Goal: Find specific fact: Find specific fact

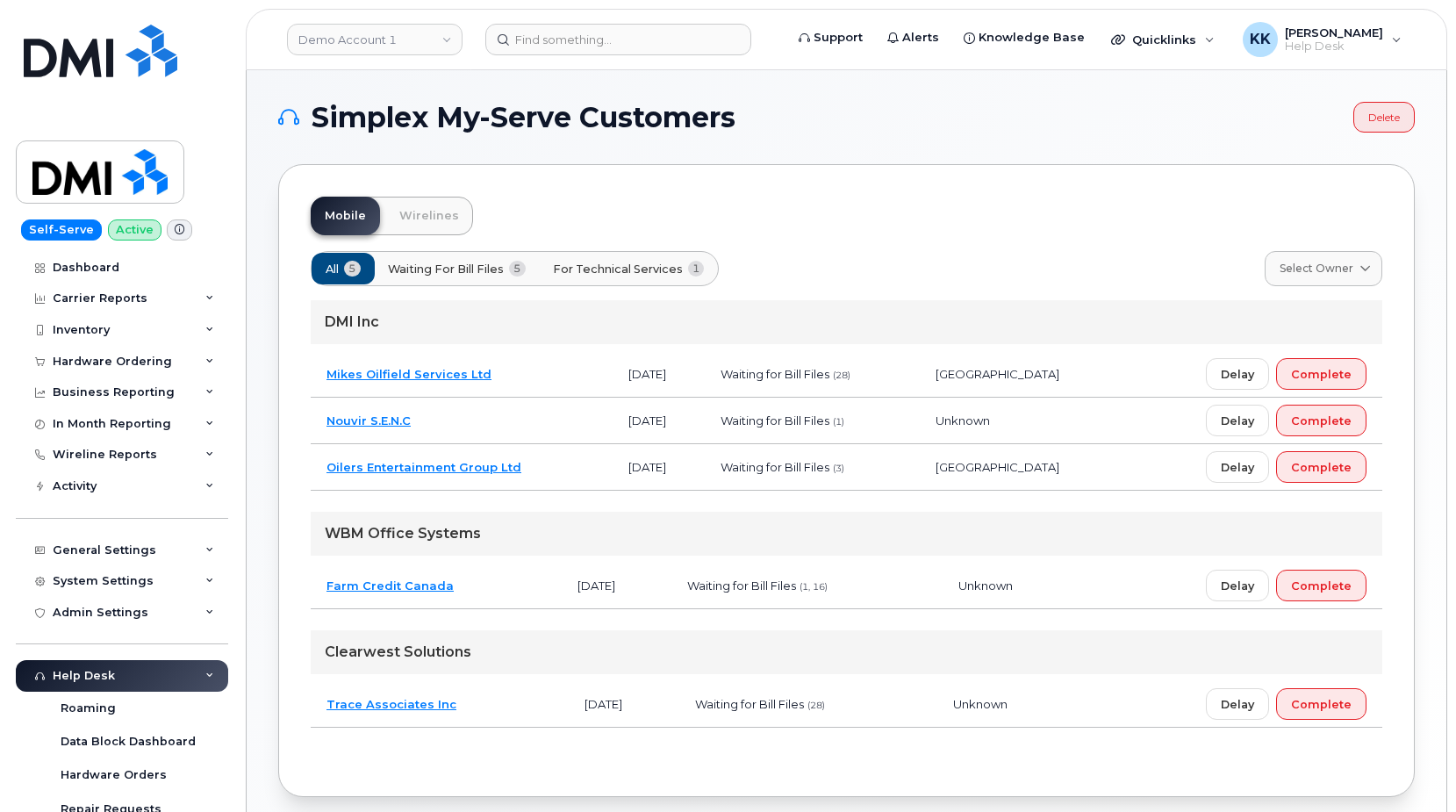
drag, startPoint x: 496, startPoint y: 698, endPoint x: 508, endPoint y: 705, distance: 13.9
click at [497, 698] on td "Trace Associates Inc" at bounding box center [439, 704] width 258 height 46
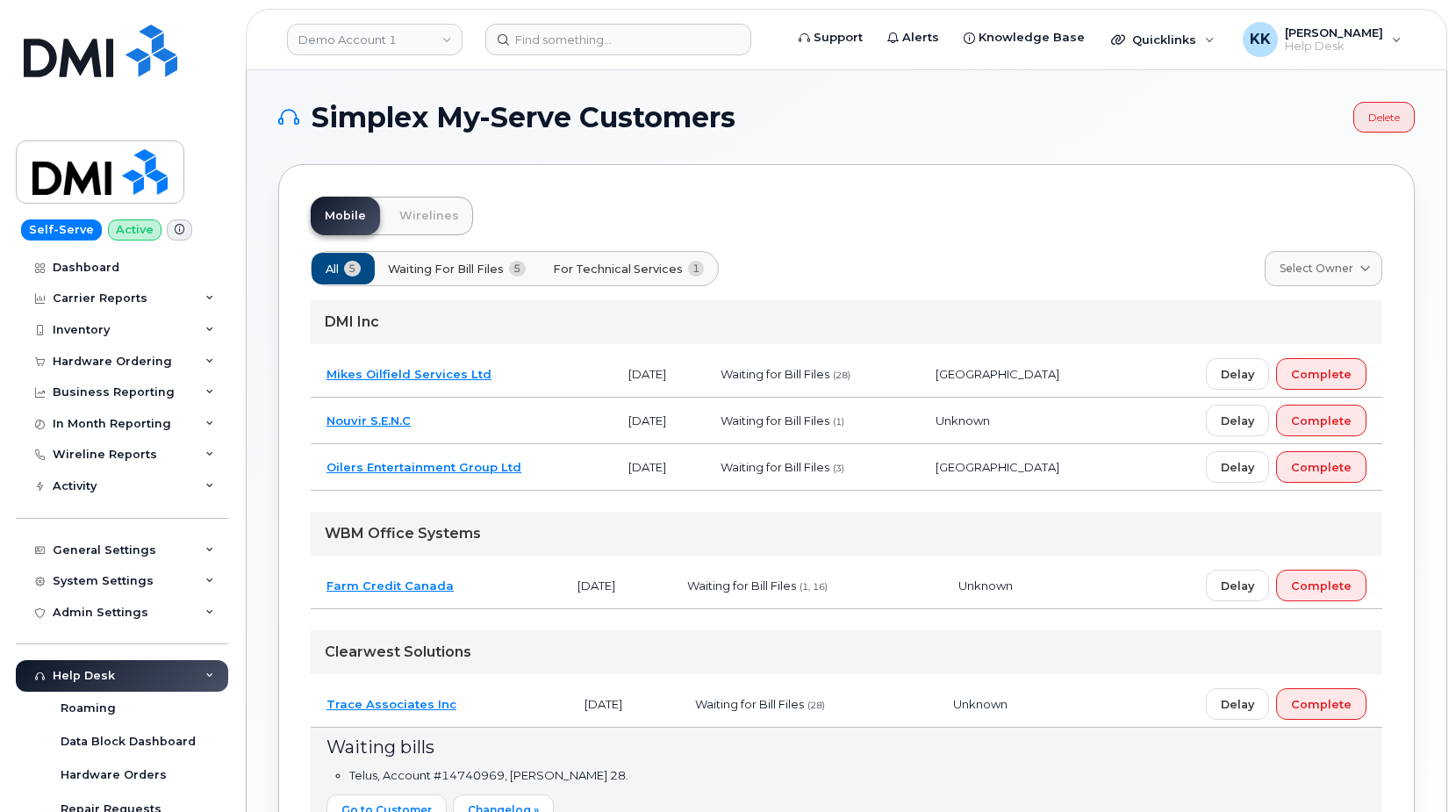
click at [554, 370] on td "Mikes Oilfield Services Ltd" at bounding box center [461, 374] width 302 height 46
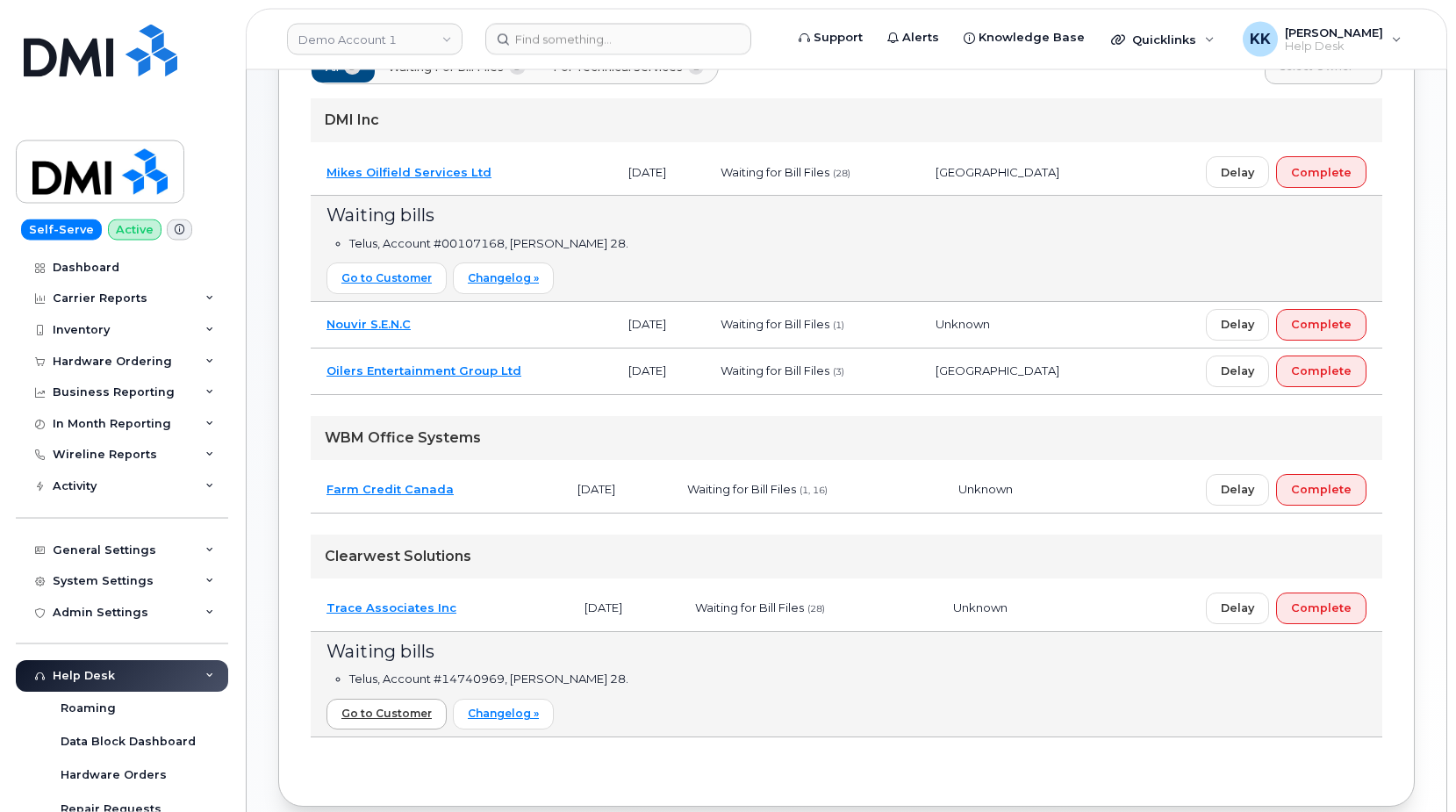
scroll to position [173, 0]
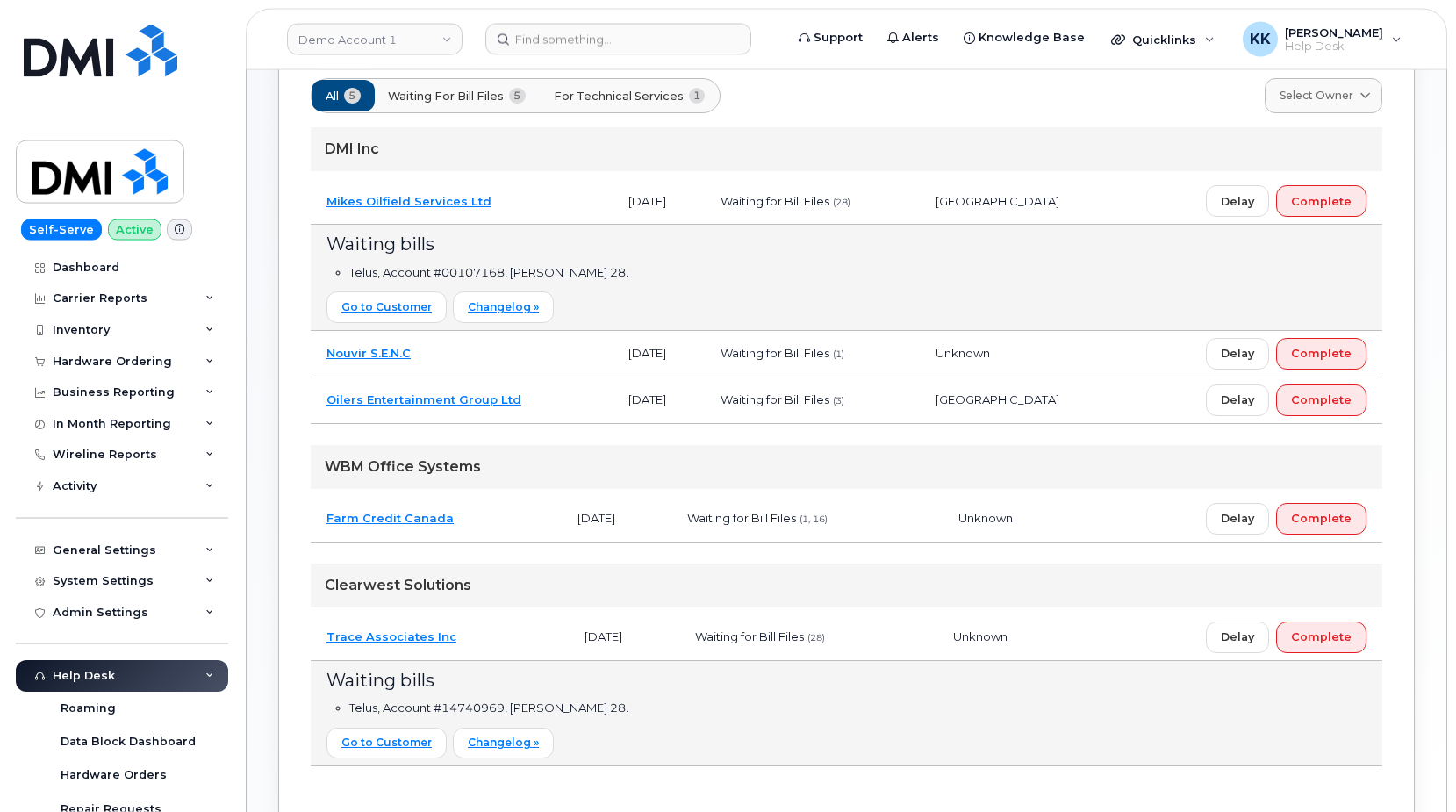
click at [680, 98] on span "For Technical Services" at bounding box center [618, 95] width 130 height 17
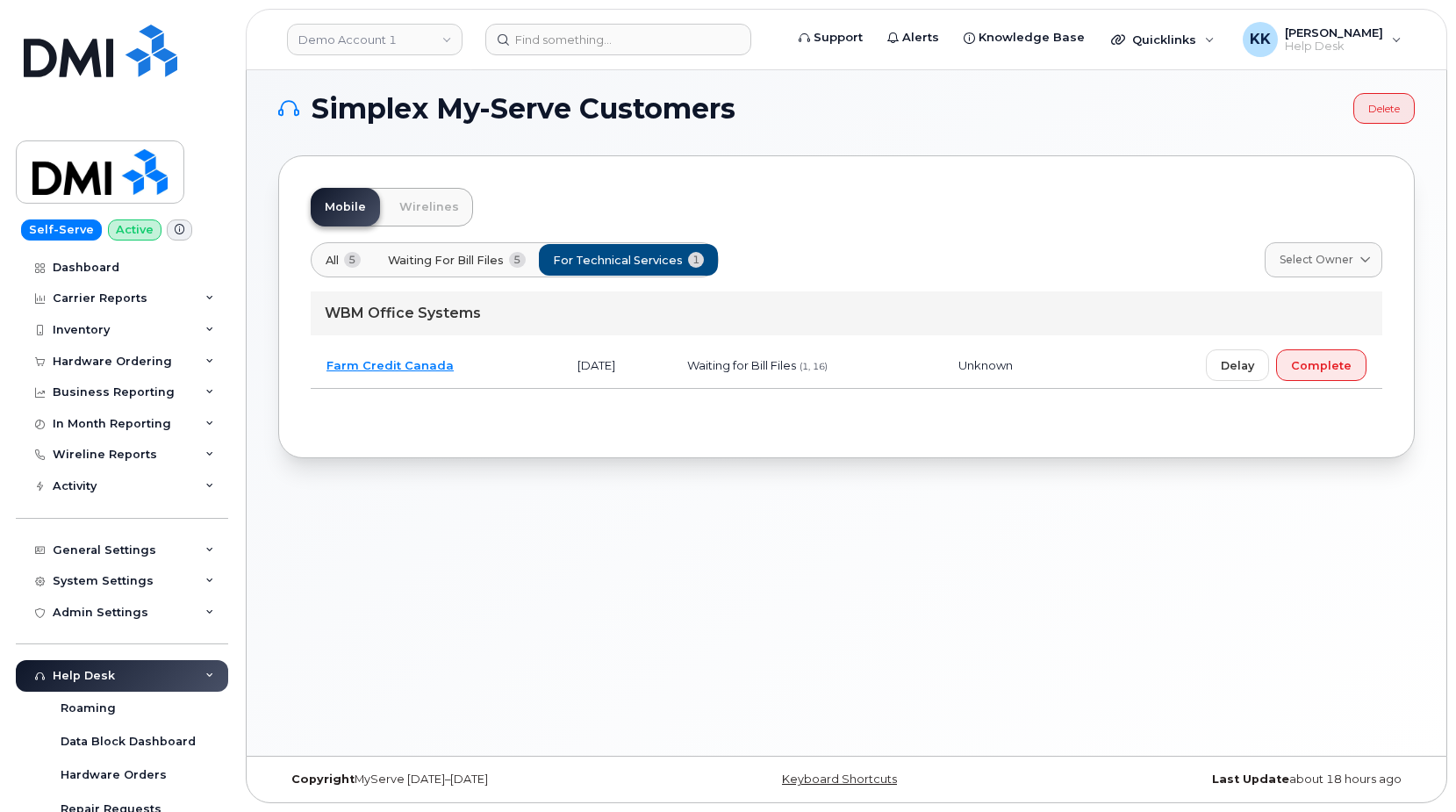
click at [517, 367] on td "Farm Credit Canada" at bounding box center [436, 365] width 251 height 46
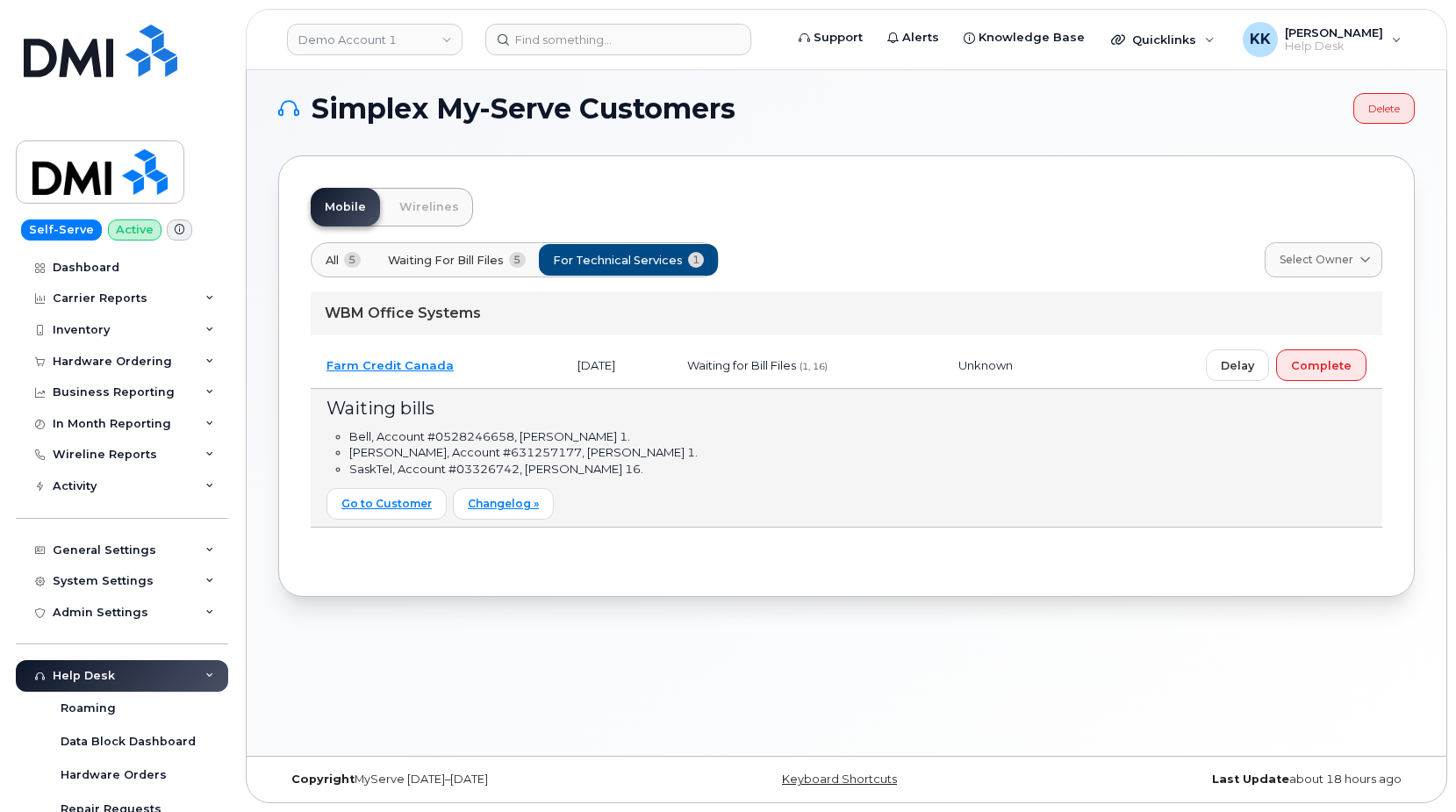
click at [502, 374] on td "Farm Credit Canada" at bounding box center [436, 365] width 251 height 46
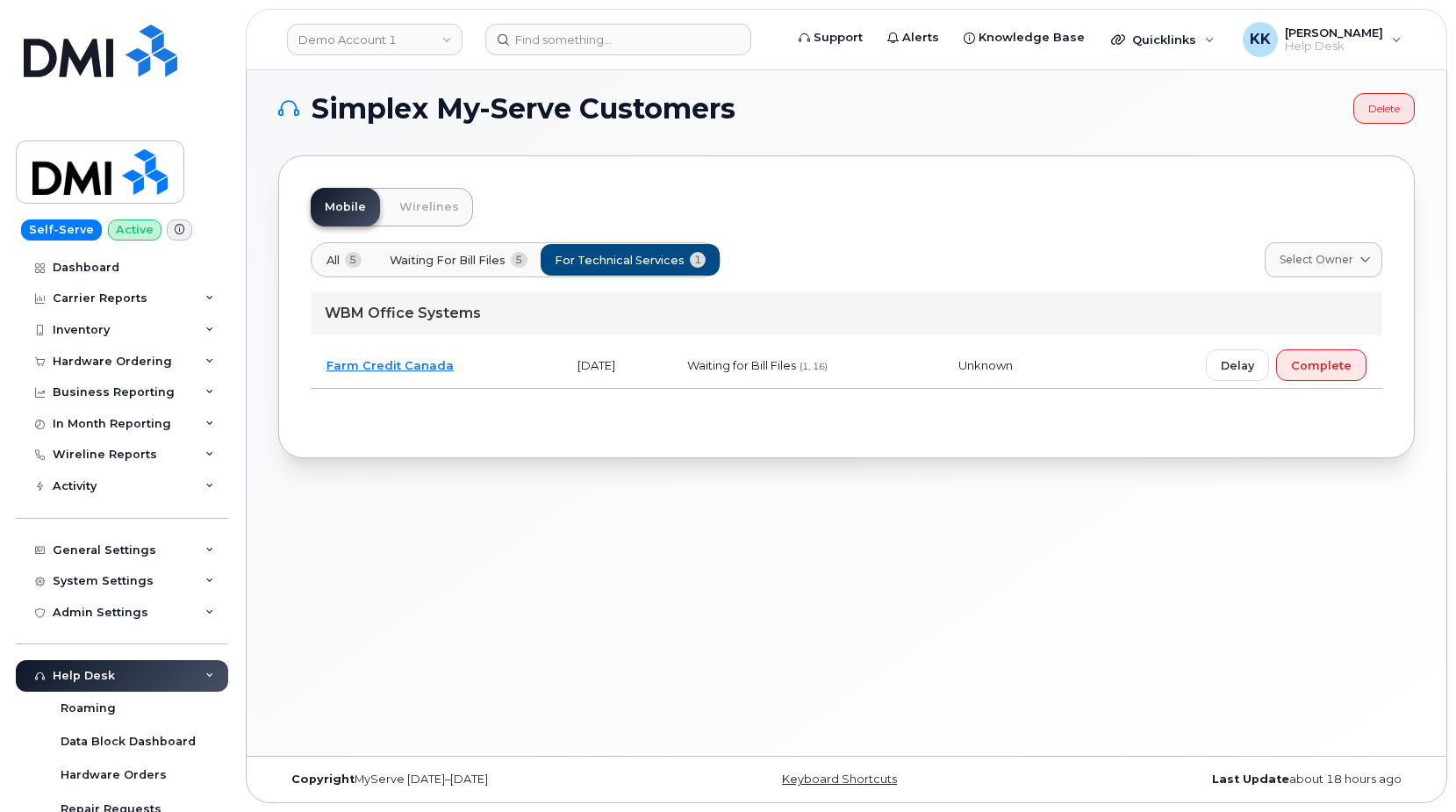
click at [340, 259] on button "All 5" at bounding box center [344, 260] width 65 height 31
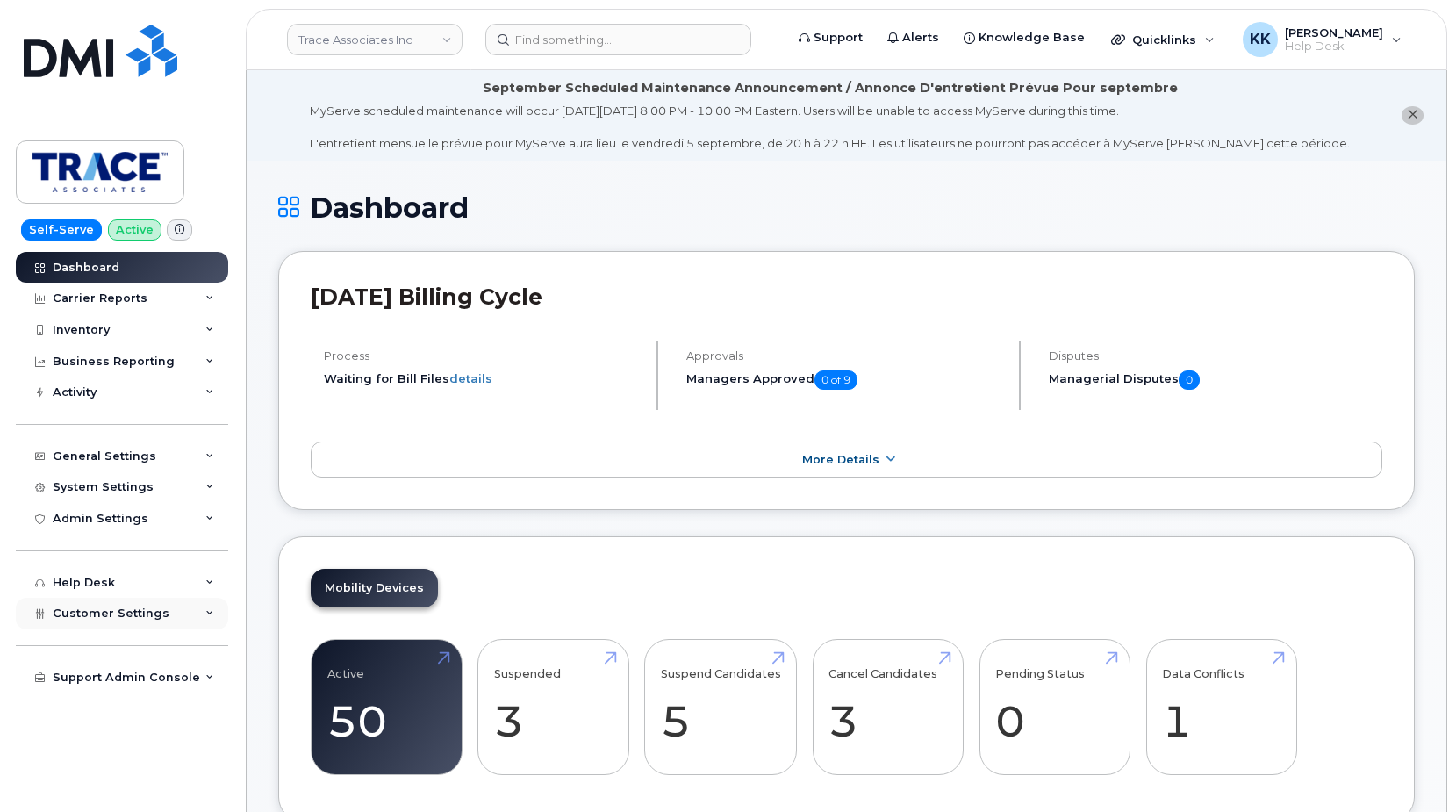
click at [55, 623] on div "Customer Settings" at bounding box center [122, 613] width 212 height 31
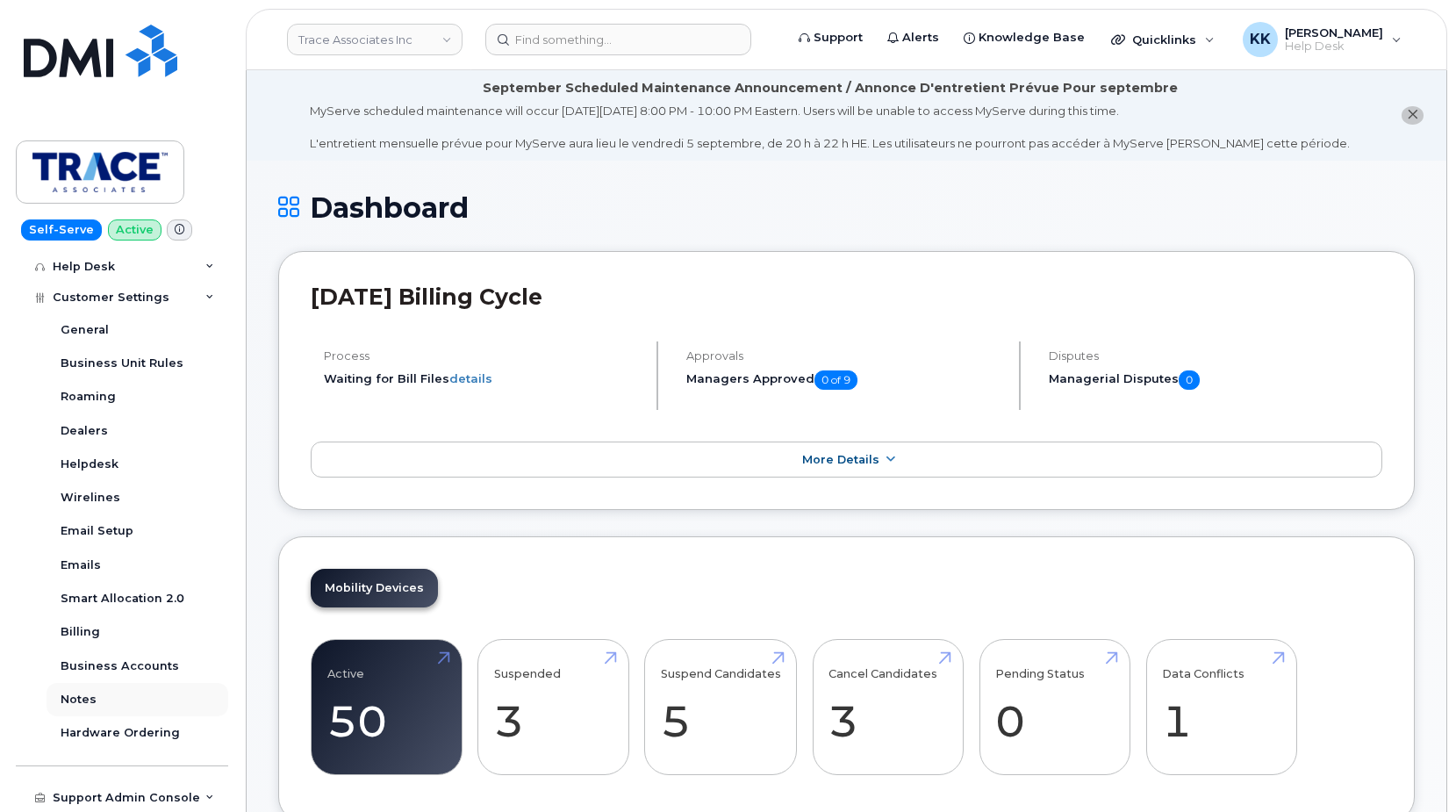
scroll to position [317, 0]
click at [135, 665] on div "Business Accounts" at bounding box center [120, 665] width 118 height 16
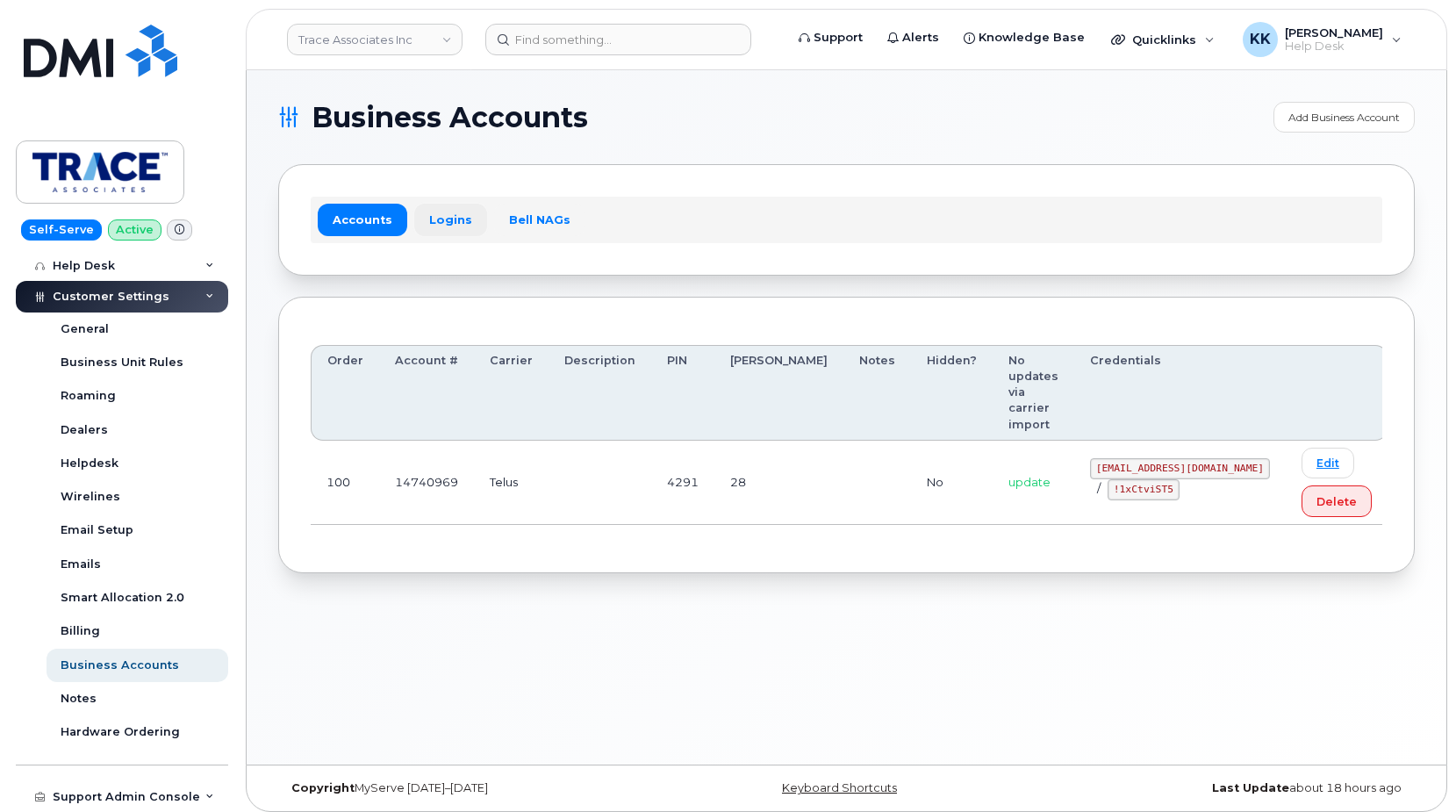
click at [460, 224] on link "Logins" at bounding box center [450, 219] width 73 height 31
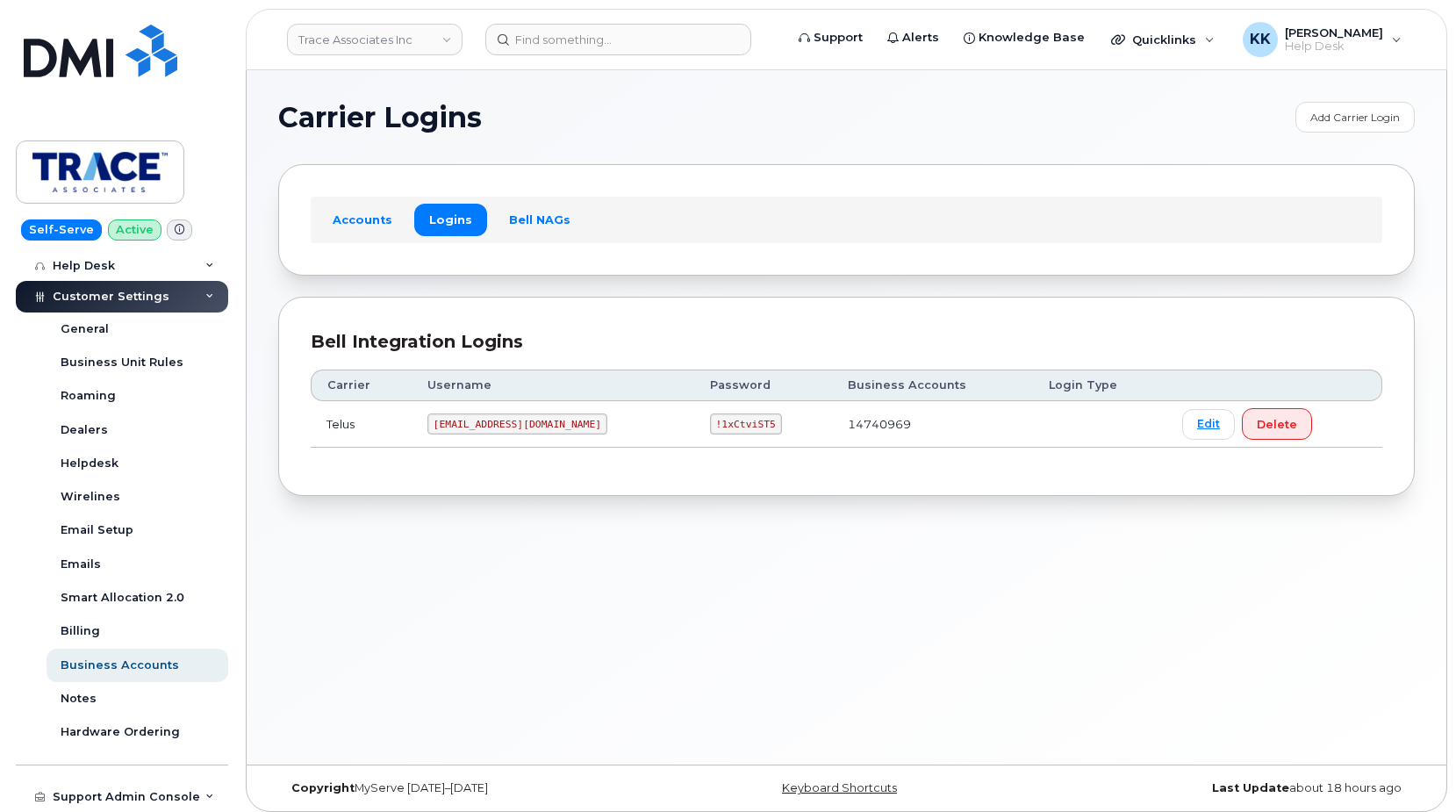
click at [479, 423] on code "[EMAIL_ADDRESS][DOMAIN_NAME]" at bounding box center [517, 423] width 180 height 21
click at [710, 423] on code "!1xCtviST5" at bounding box center [745, 423] width 72 height 21
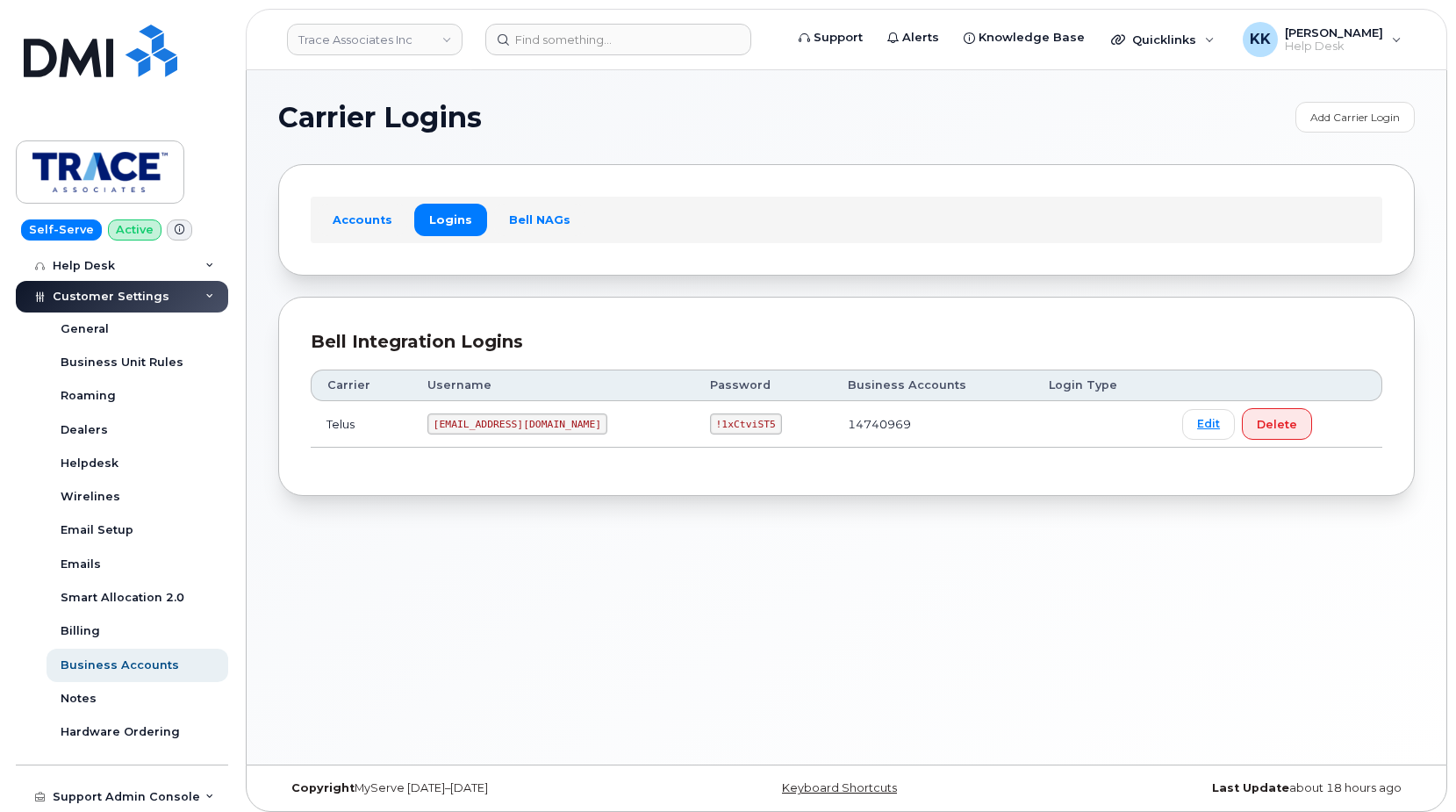
click at [710, 423] on code "!1xCtviST5" at bounding box center [745, 423] width 72 height 21
click at [448, 422] on code "[EMAIL_ADDRESS][DOMAIN_NAME]" at bounding box center [517, 423] width 180 height 21
click at [450, 422] on code "[EMAIL_ADDRESS][DOMAIN_NAME]" at bounding box center [517, 423] width 180 height 21
click at [710, 432] on code "!1xCtviST5" at bounding box center [745, 423] width 72 height 21
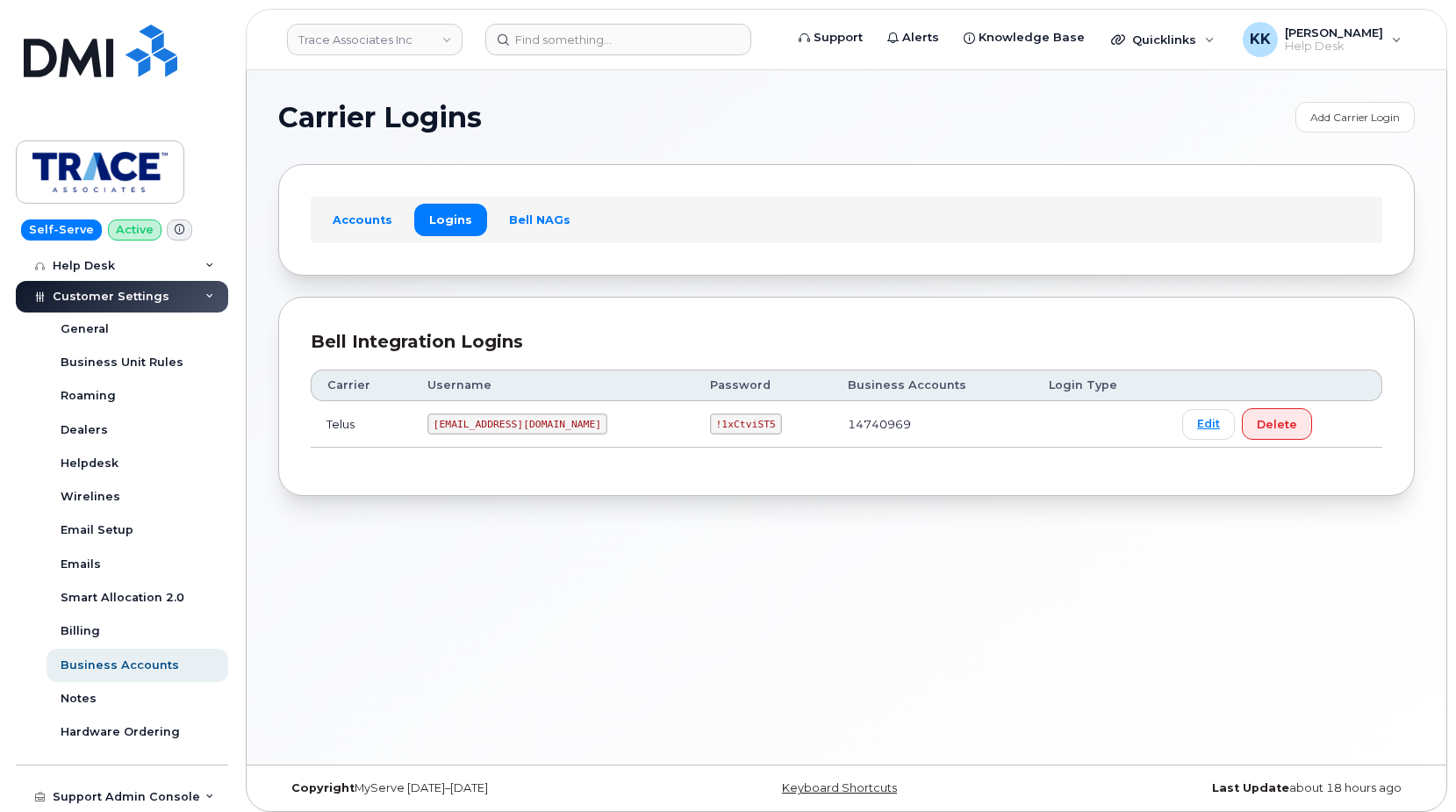
click at [710, 432] on code "!1xCtviST5" at bounding box center [745, 423] width 72 height 21
click at [710, 423] on code "!1xCtviST5" at bounding box center [745, 423] width 72 height 21
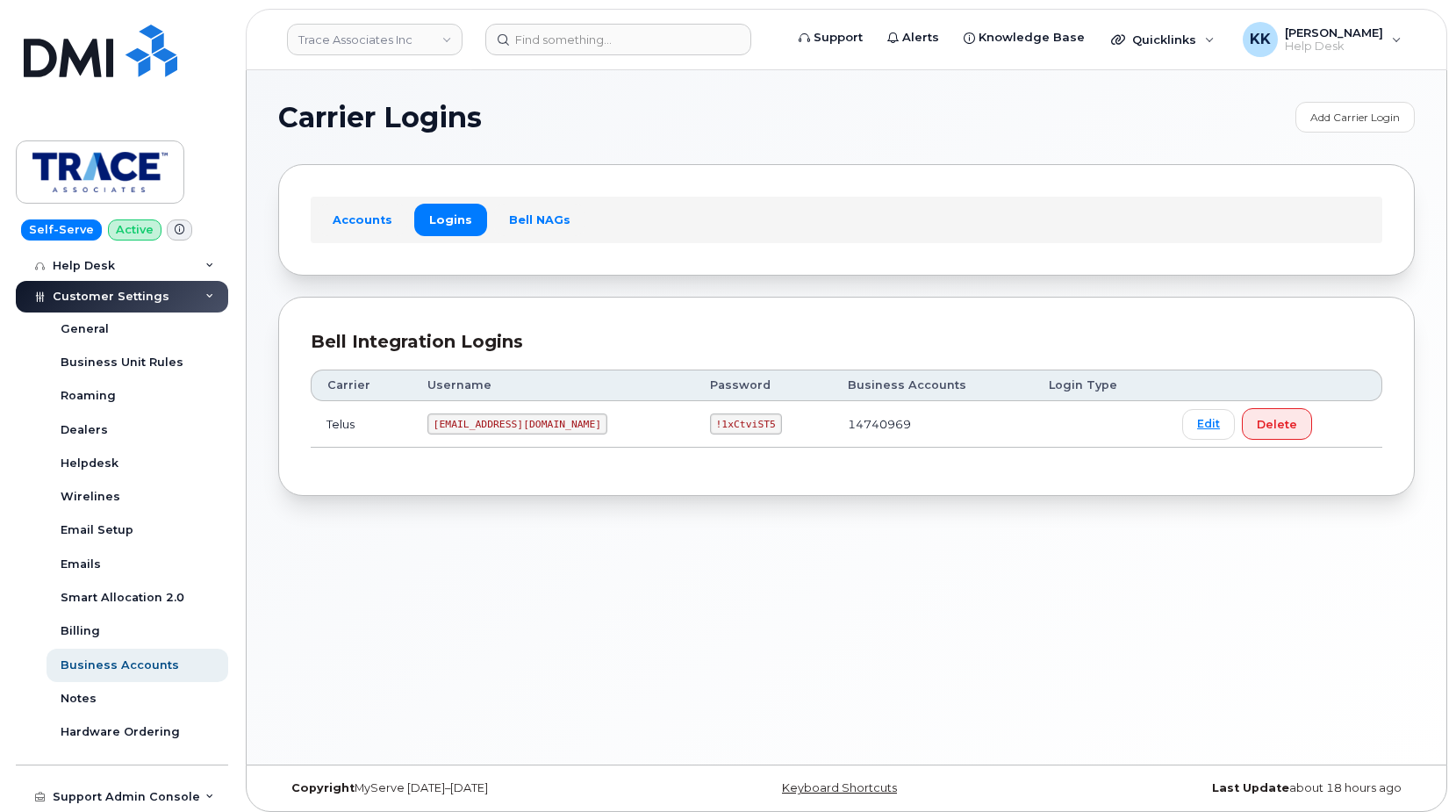
click at [452, 428] on code "[EMAIL_ADDRESS][DOMAIN_NAME]" at bounding box center [517, 423] width 180 height 21
